Goal: Task Accomplishment & Management: Use online tool/utility

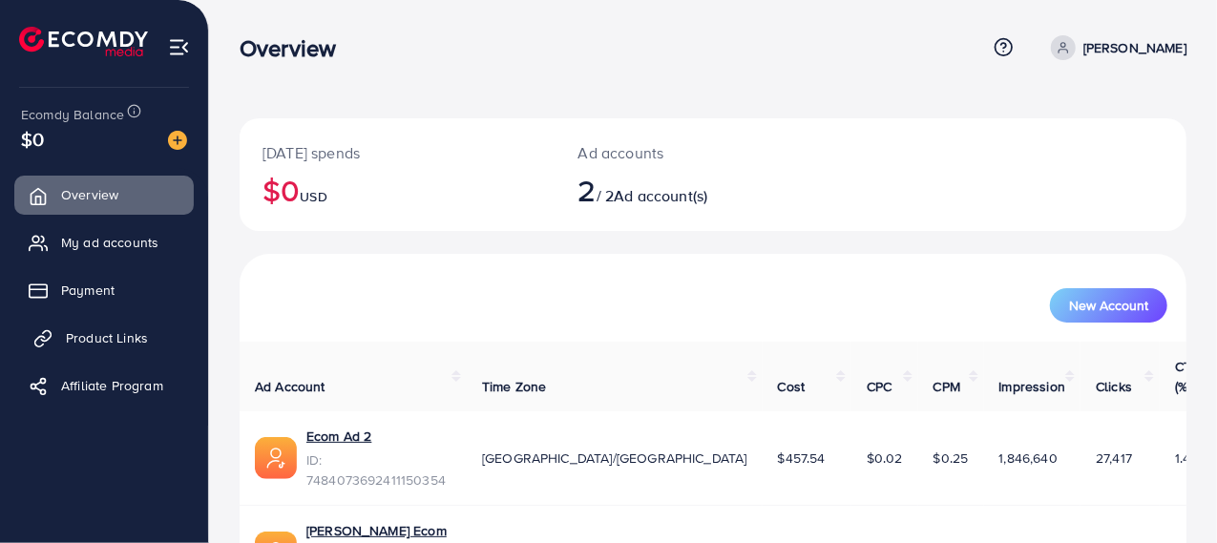
click at [115, 344] on span "Product Links" at bounding box center [107, 337] width 82 height 19
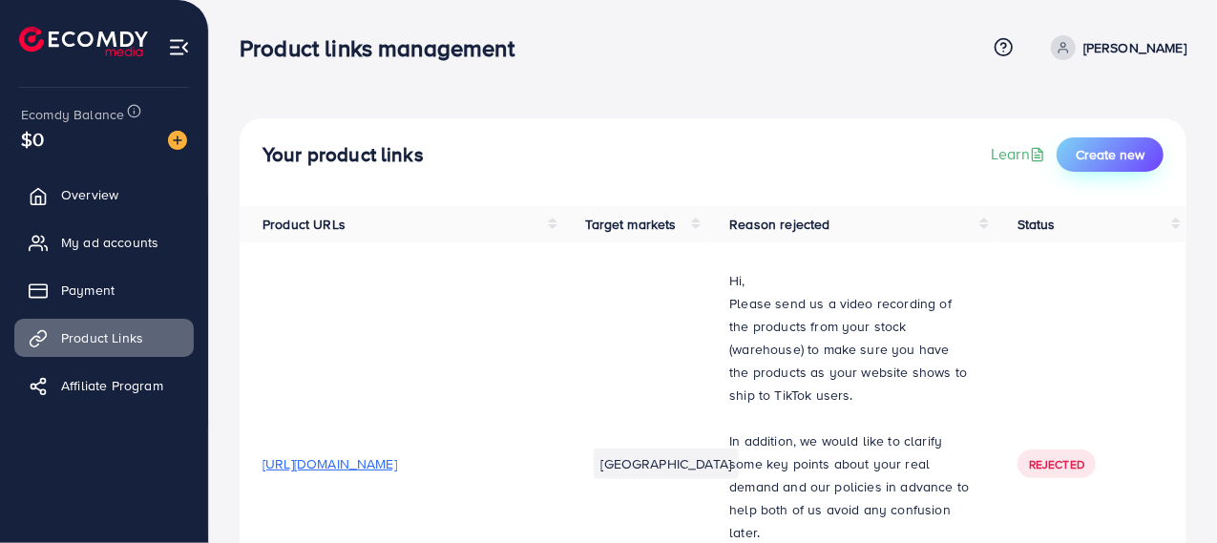
click at [1125, 150] on span "Create new" at bounding box center [1109, 154] width 69 height 19
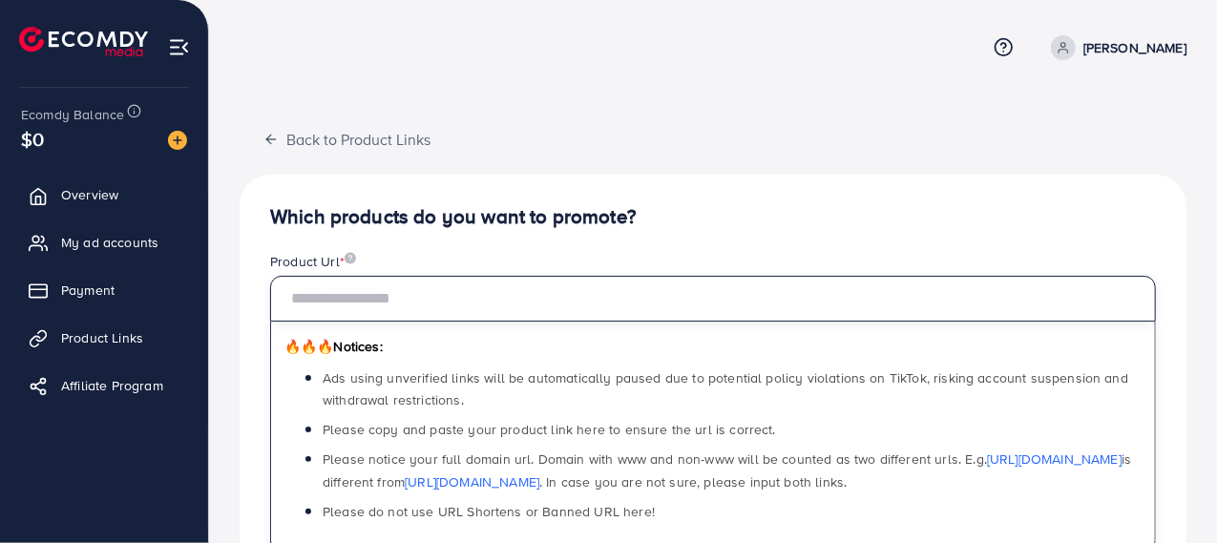
click at [636, 294] on input "text" at bounding box center [713, 299] width 886 height 46
paste input "**********"
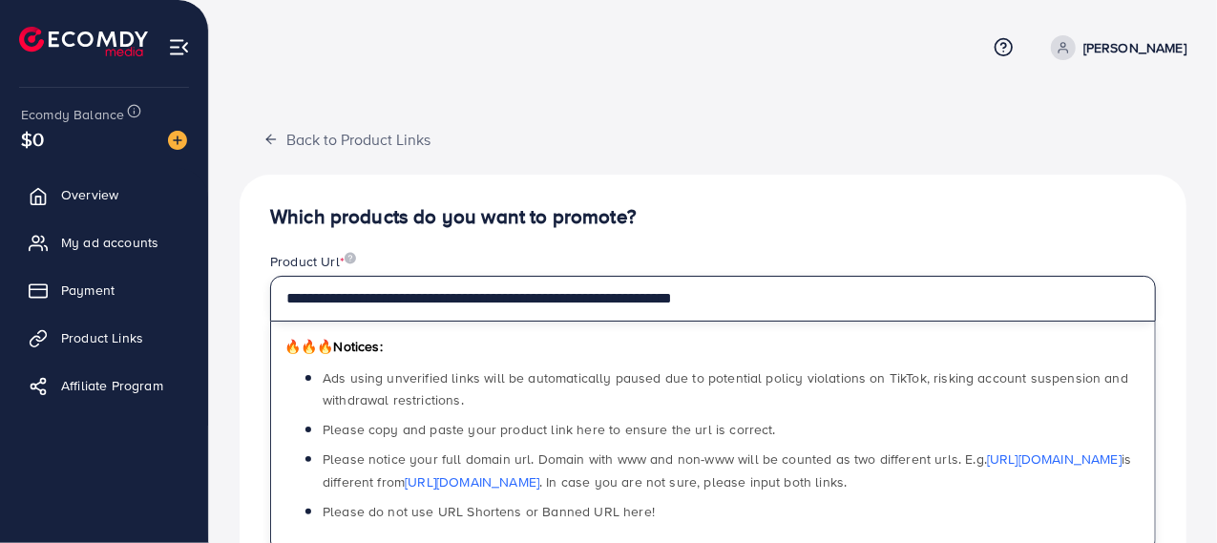
type input "**********"
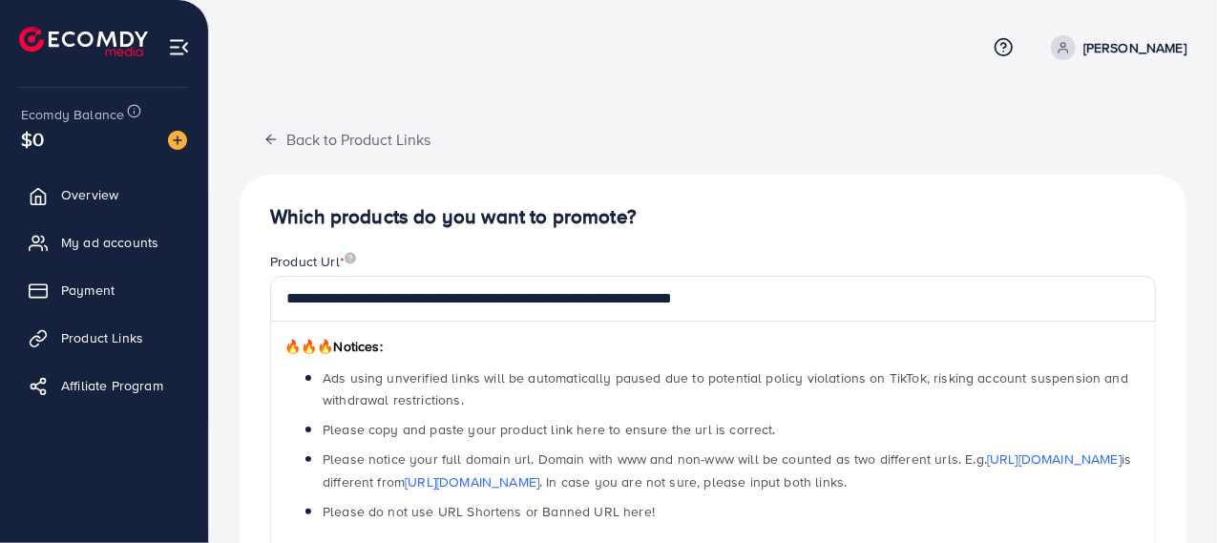
drag, startPoint x: 826, startPoint y: 216, endPoint x: 859, endPoint y: 230, distance: 35.5
click at [831, 219] on h4 "Which products do you want to promote?" at bounding box center [713, 217] width 886 height 24
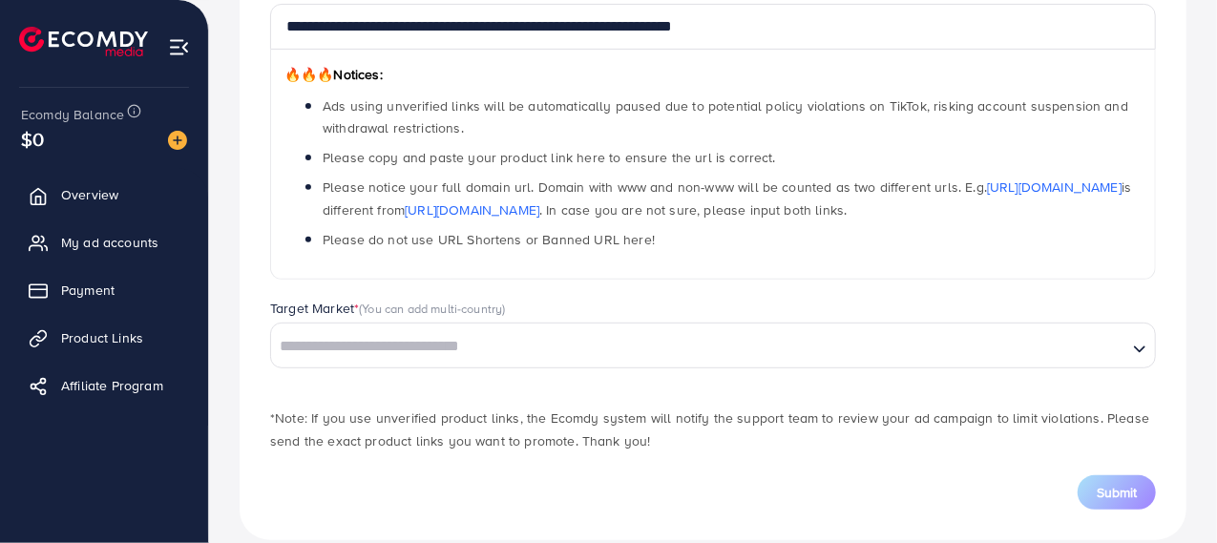
scroll to position [297, 0]
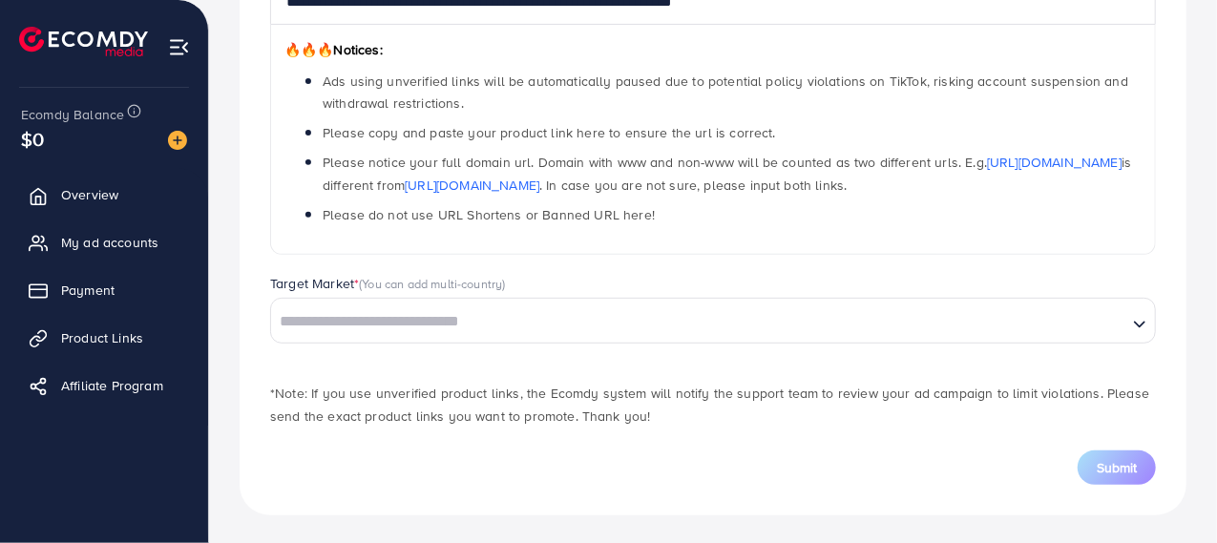
click at [714, 295] on div "Target Market * (You can add multi-country)" at bounding box center [713, 286] width 886 height 24
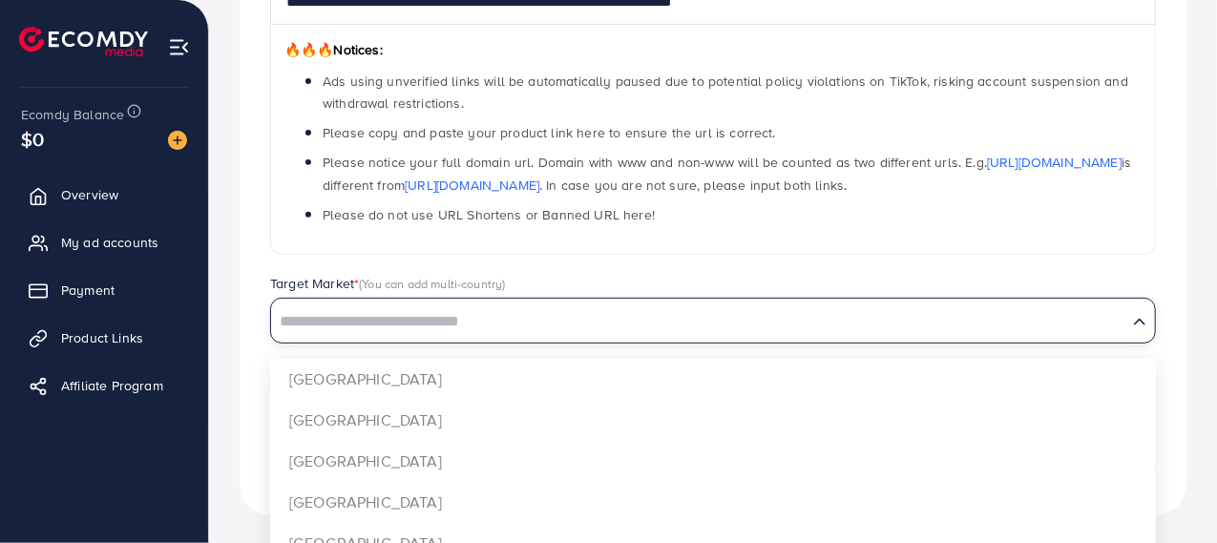
click at [709, 320] on input "Search for option" at bounding box center [699, 322] width 852 height 30
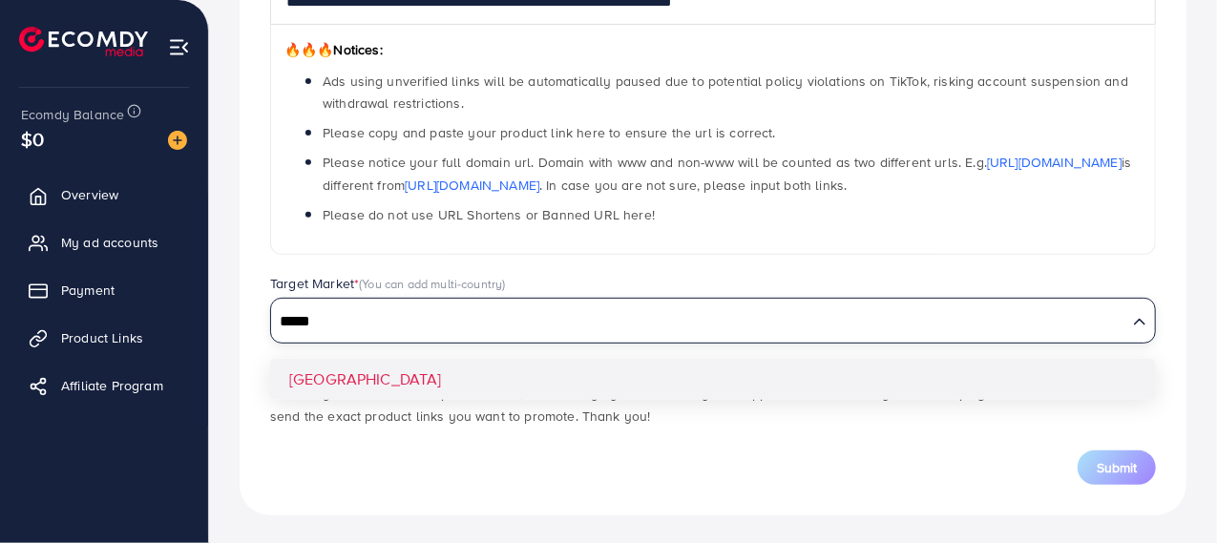
type input "*****"
click at [667, 366] on div "**********" at bounding box center [713, 196] width 947 height 637
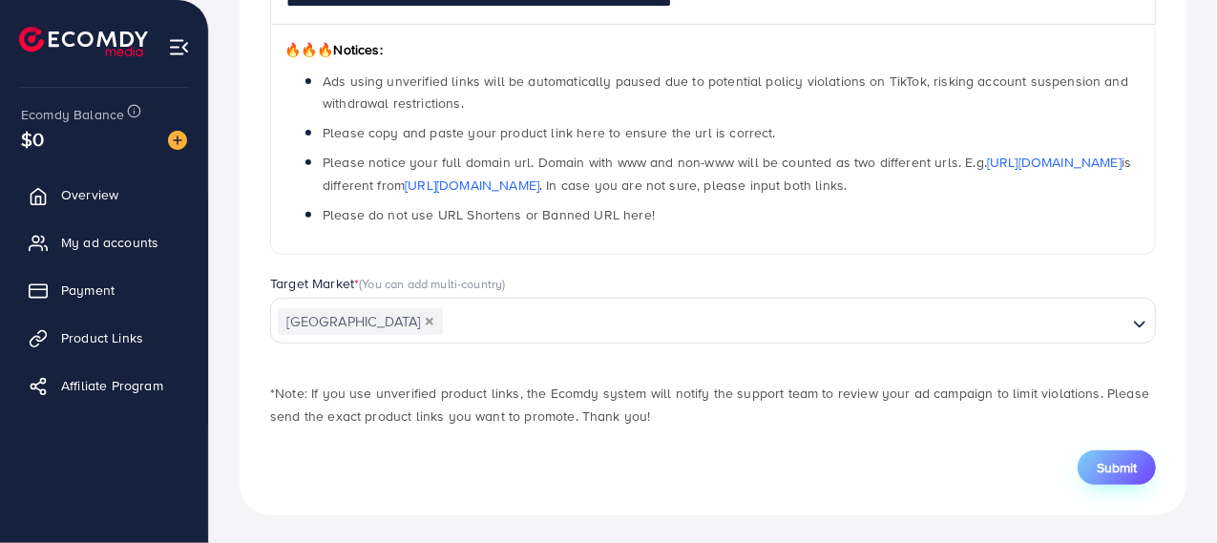
click at [1101, 459] on span "Submit" at bounding box center [1116, 467] width 40 height 19
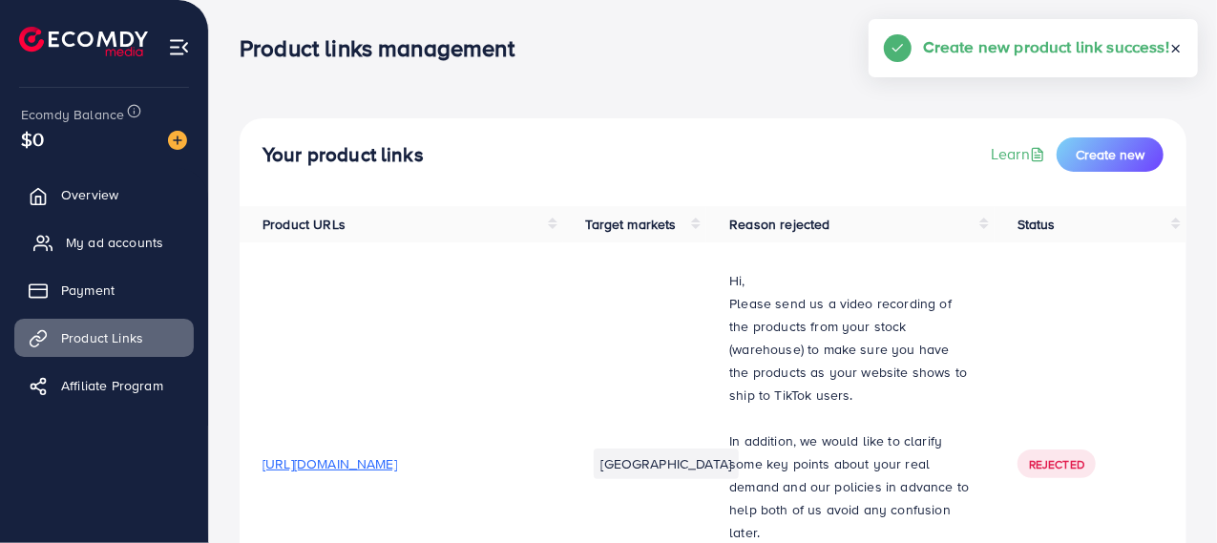
click at [155, 247] on span "My ad accounts" at bounding box center [114, 242] width 97 height 19
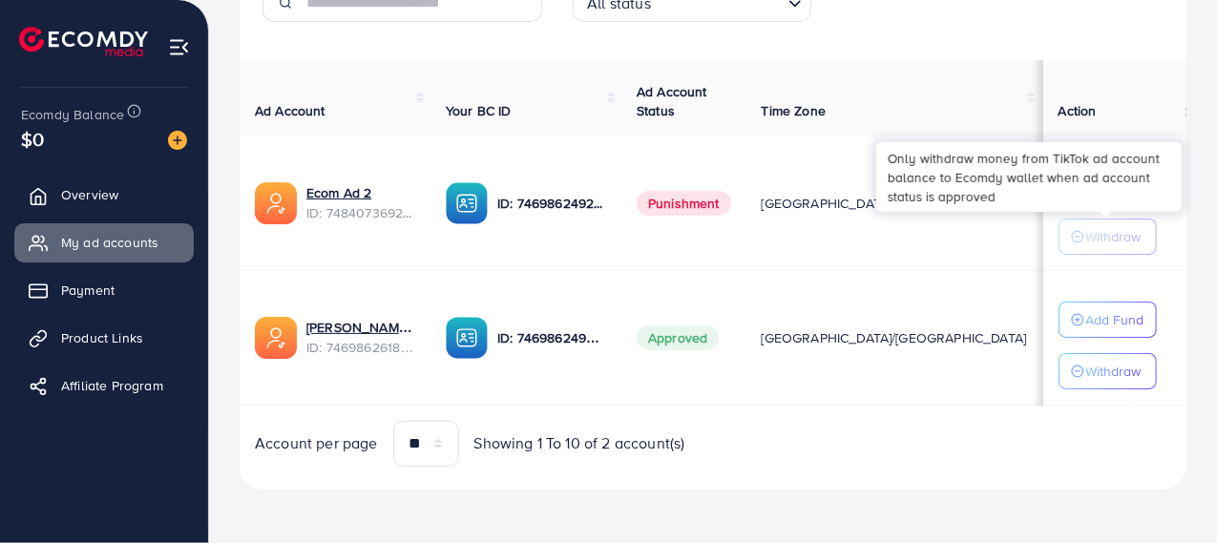
click at [1101, 240] on p "Withdraw" at bounding box center [1113, 236] width 55 height 23
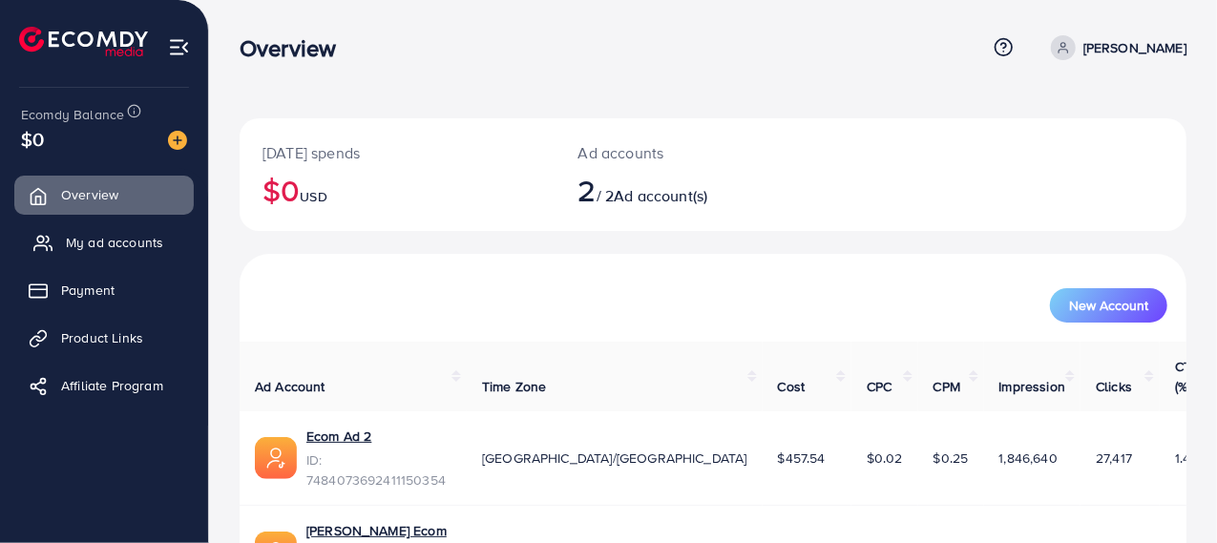
click at [137, 241] on span "My ad accounts" at bounding box center [114, 242] width 97 height 19
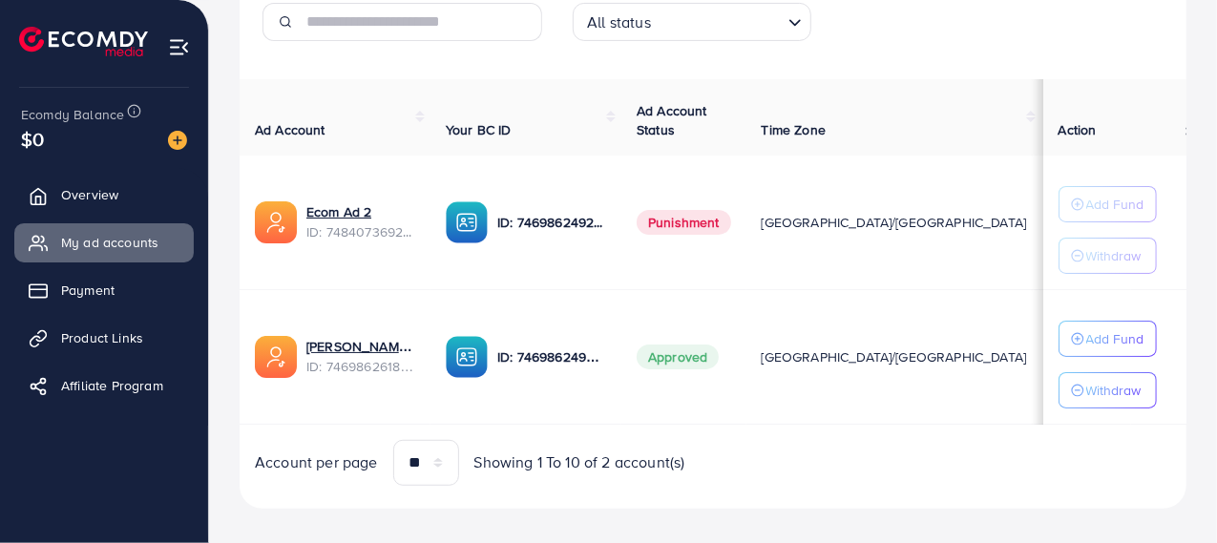
scroll to position [308, 0]
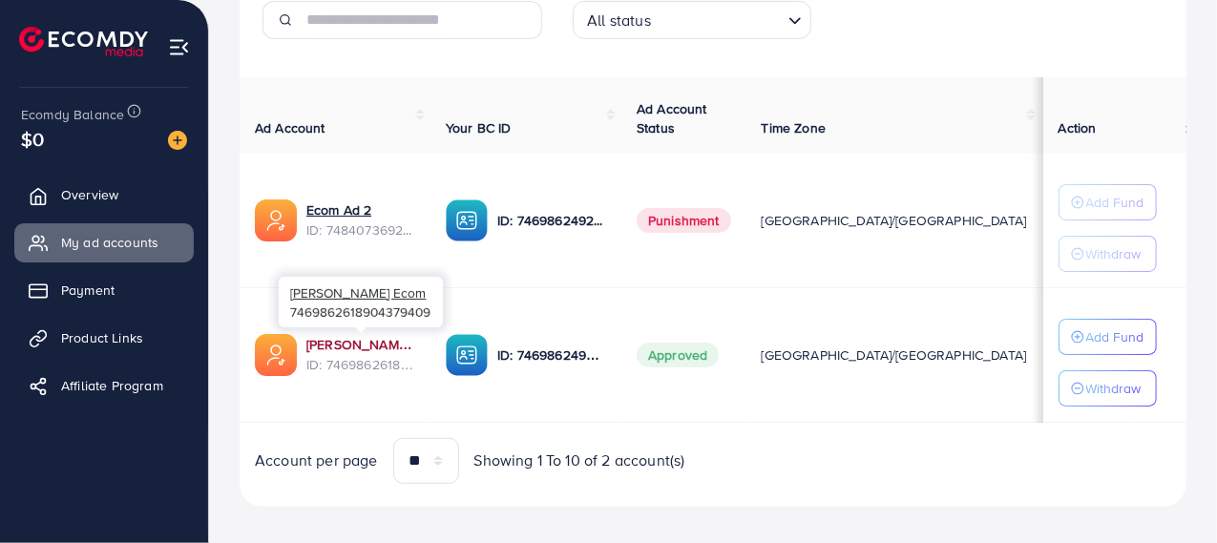
click at [359, 349] on link "Umar Saad Ecom" at bounding box center [360, 344] width 109 height 19
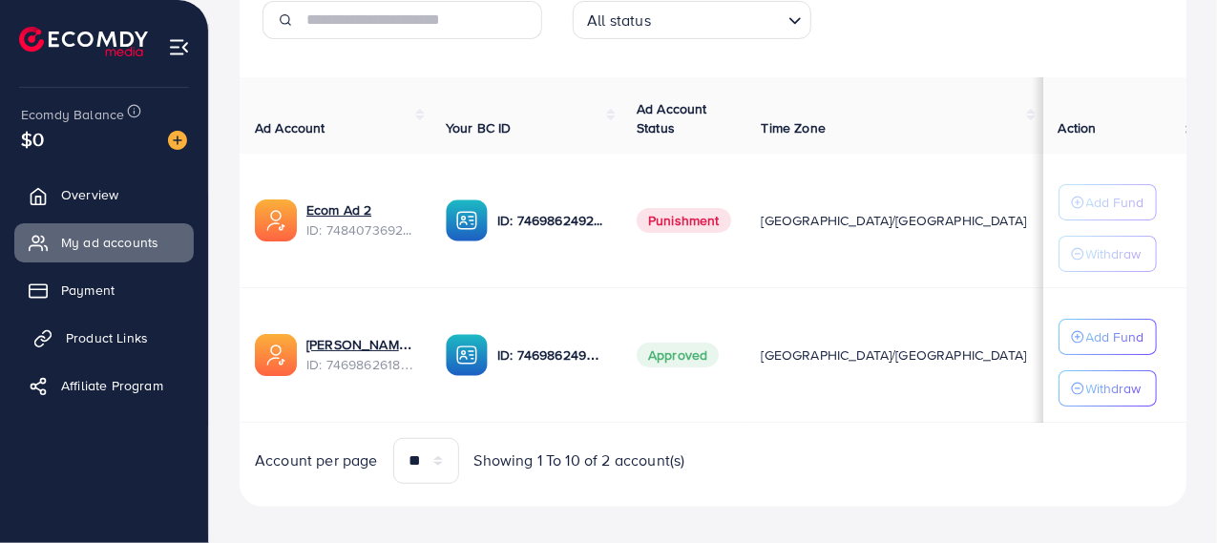
click at [89, 327] on link "Product Links" at bounding box center [103, 338] width 179 height 38
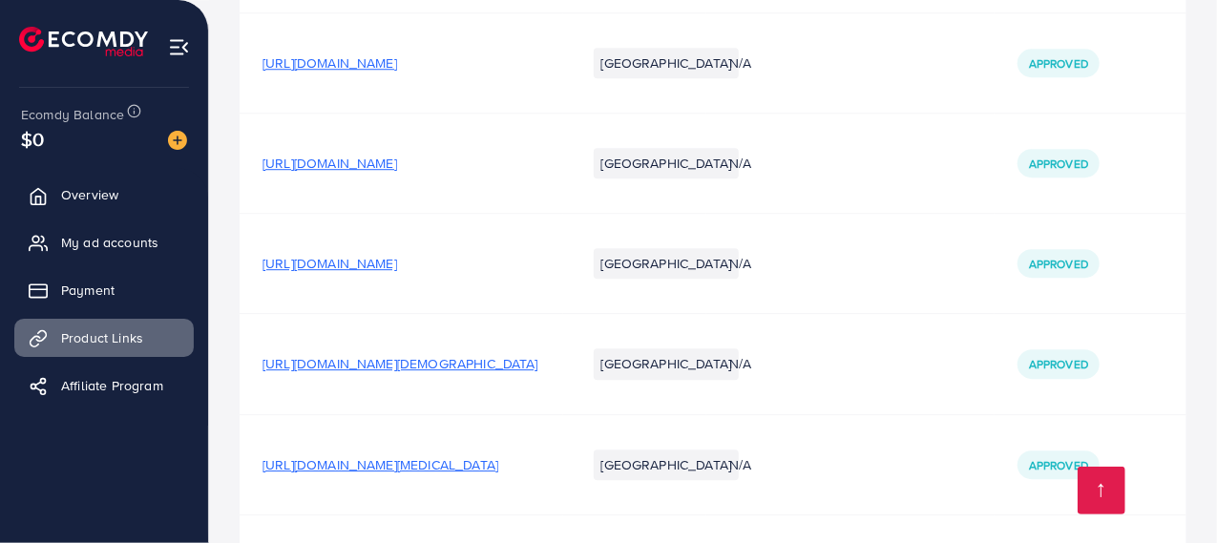
scroll to position [2811, 0]
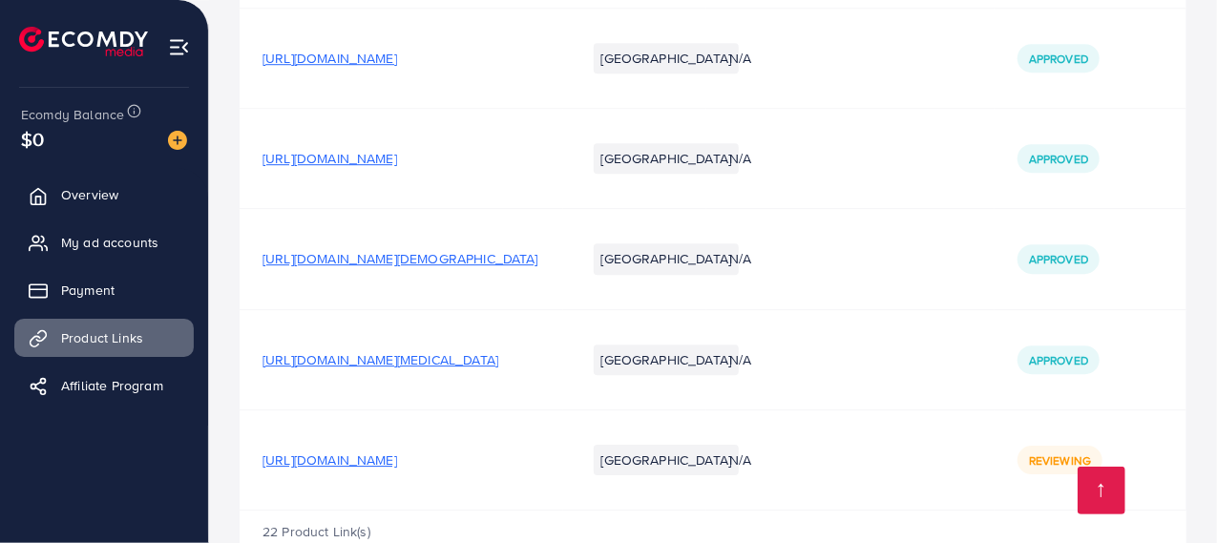
click at [397, 450] on span "https://peakview.pk/products/adjustable-snap-on-smile-veeners-teeth" at bounding box center [329, 459] width 135 height 19
